Goal: Task Accomplishment & Management: Use online tool/utility

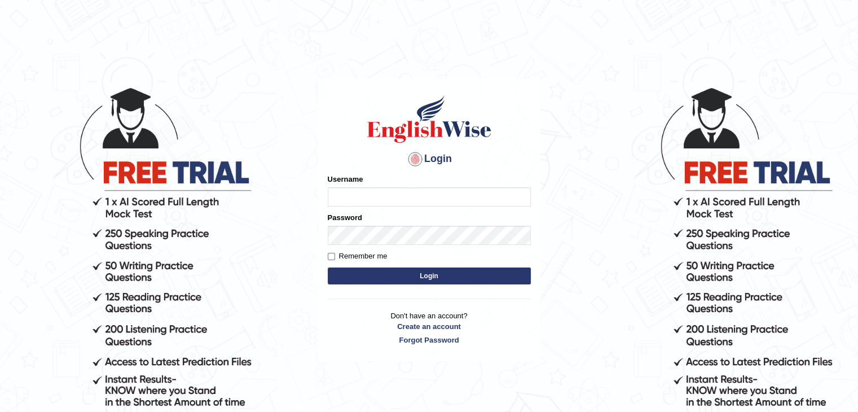
type input "mohdbilal"
click at [379, 276] on button "Login" at bounding box center [429, 275] width 203 height 17
